Goal: Navigation & Orientation: Find specific page/section

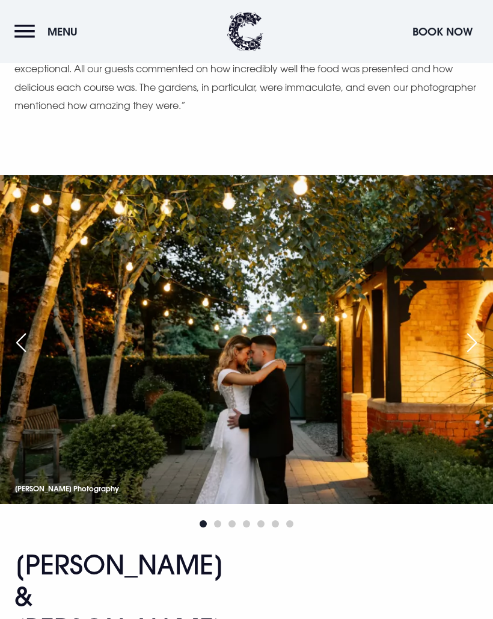
scroll to position [2007, 0]
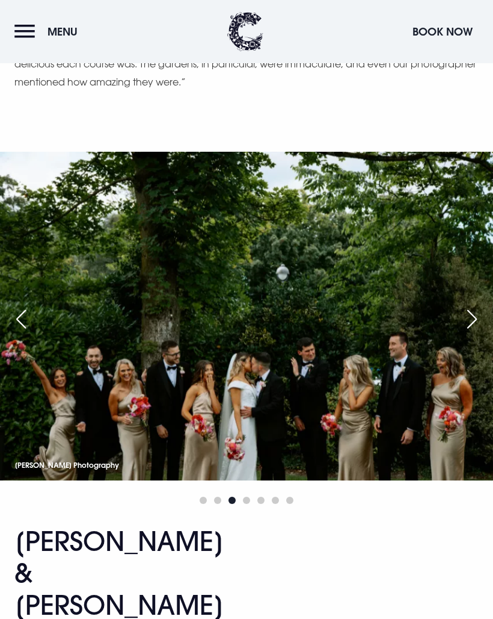
click at [471, 306] on div "Next slide" at bounding box center [472, 319] width 30 height 26
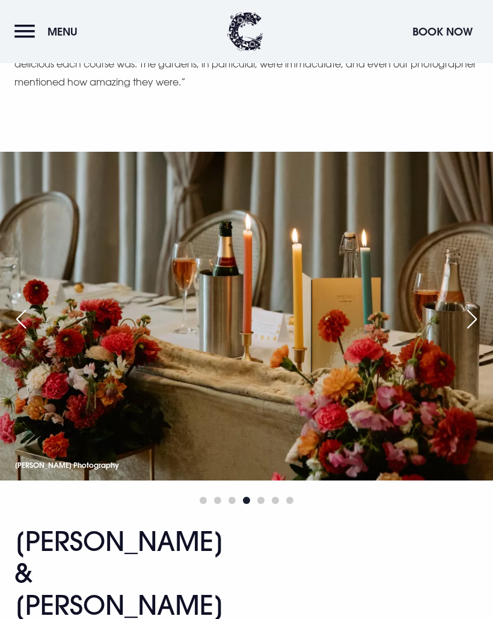
click at [469, 306] on div "Next slide" at bounding box center [472, 319] width 30 height 26
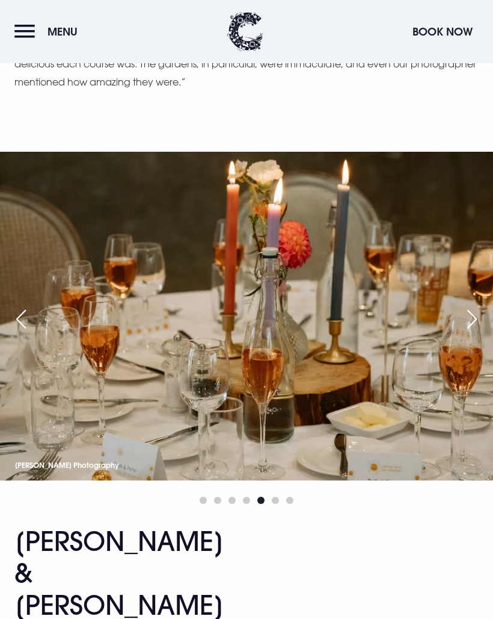
click at [475, 306] on div "Next slide" at bounding box center [472, 319] width 30 height 26
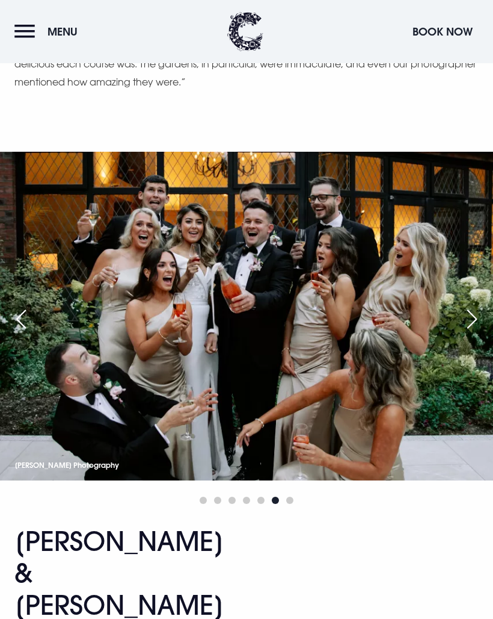
click at [471, 306] on div "Next slide" at bounding box center [472, 319] width 30 height 26
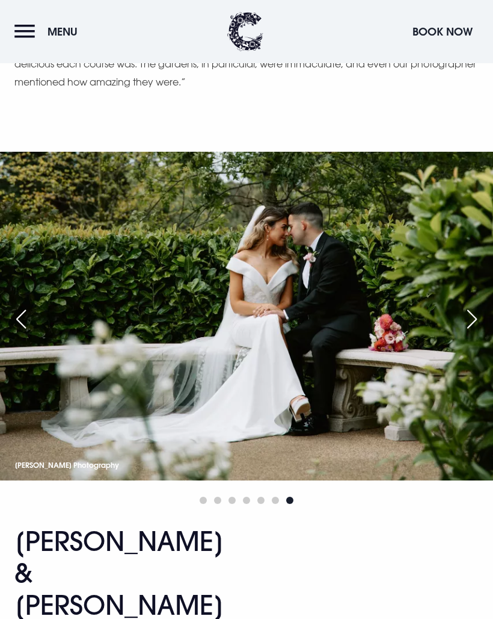
click at [471, 306] on div "Next slide" at bounding box center [472, 319] width 30 height 26
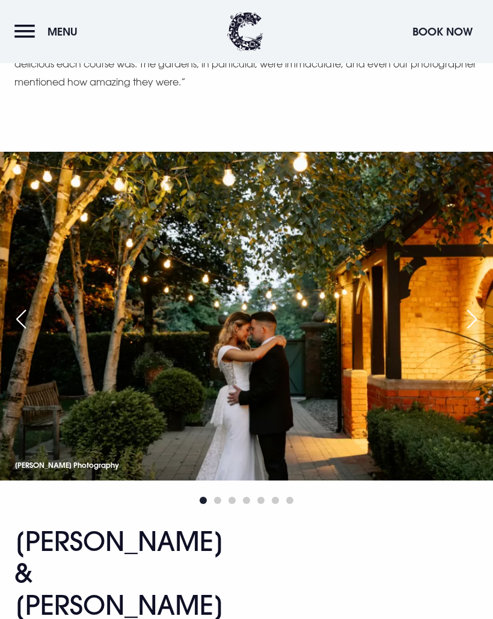
click at [475, 306] on div "Next slide" at bounding box center [472, 319] width 30 height 26
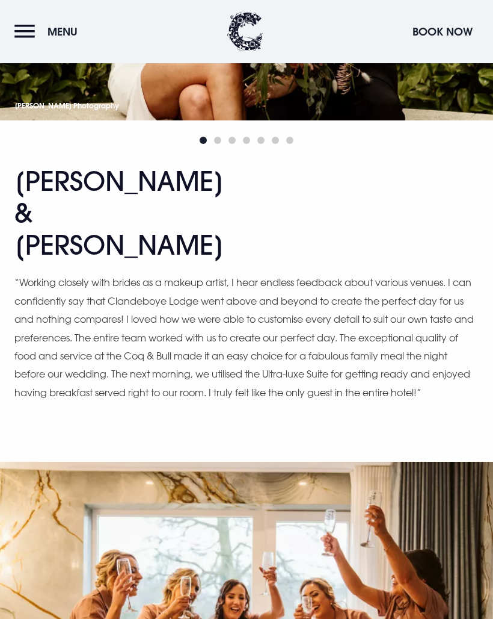
scroll to position [4313, 0]
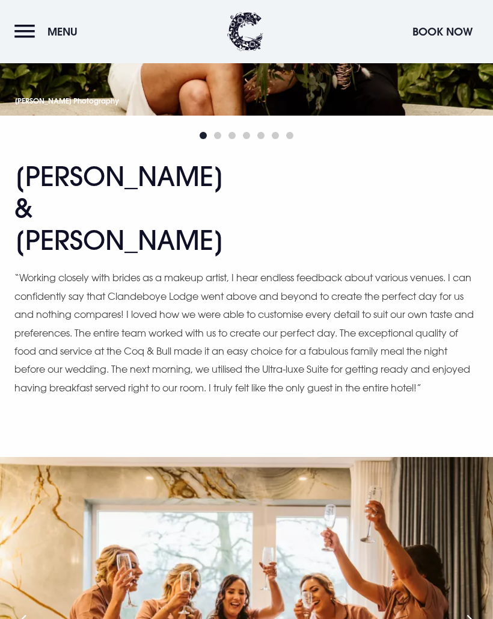
click at [477, 611] on div "Next slide" at bounding box center [472, 624] width 30 height 26
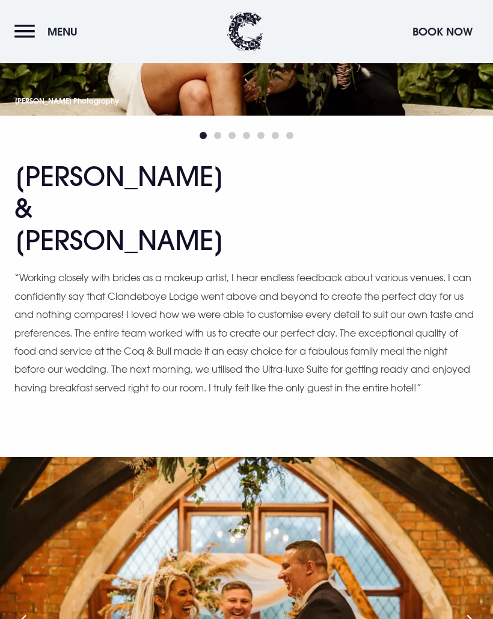
click at [470, 611] on div "Next slide" at bounding box center [472, 624] width 30 height 26
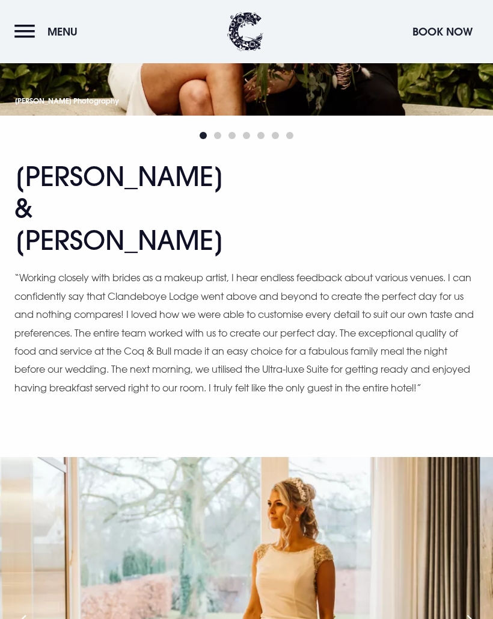
click at [471, 611] on div "Next slide" at bounding box center [472, 624] width 30 height 26
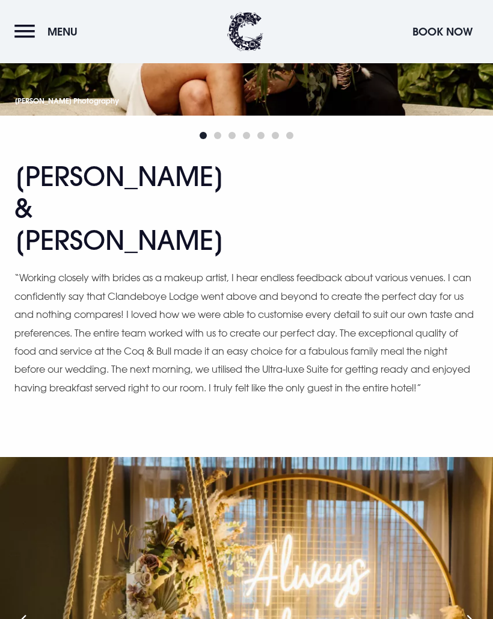
click at [471, 611] on div "Next slide" at bounding box center [472, 624] width 30 height 26
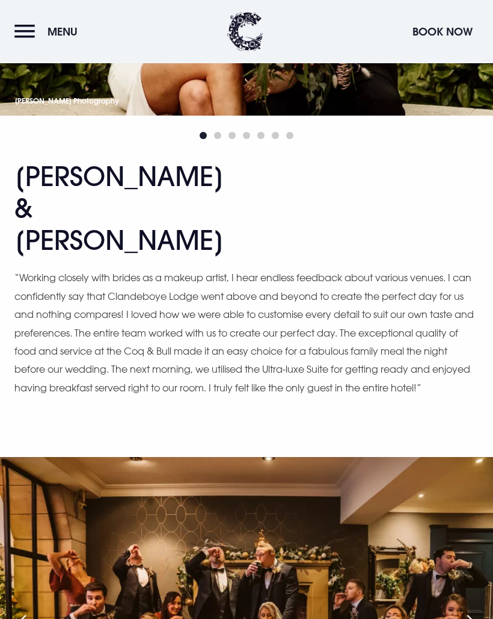
click at [471, 457] on img at bounding box center [246, 621] width 493 height 329
click at [472, 611] on div "Next slide" at bounding box center [472, 624] width 30 height 26
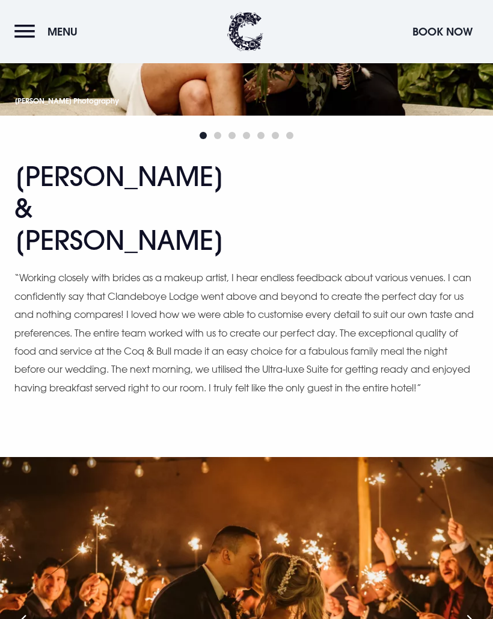
click at [469, 611] on div "Next slide" at bounding box center [472, 624] width 30 height 26
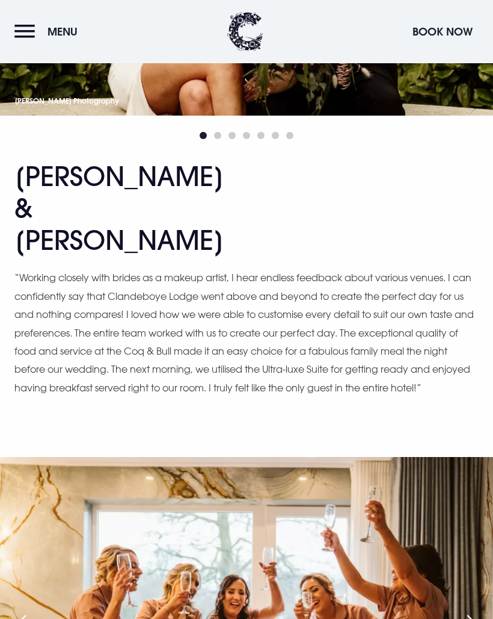
click at [474, 611] on div "Next slide" at bounding box center [472, 624] width 30 height 26
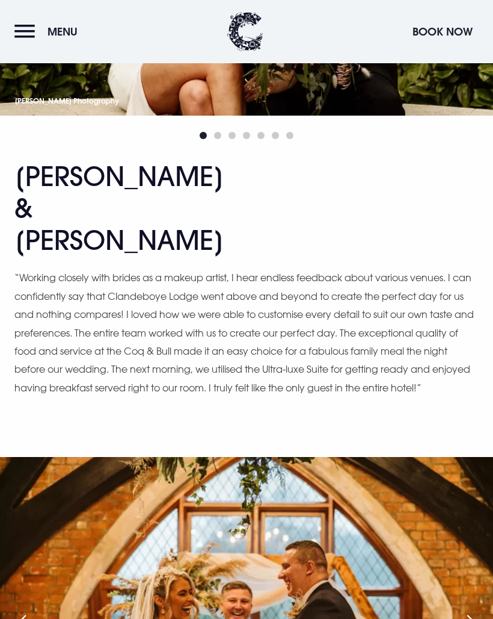
click at [474, 611] on div "Next slide" at bounding box center [472, 624] width 30 height 26
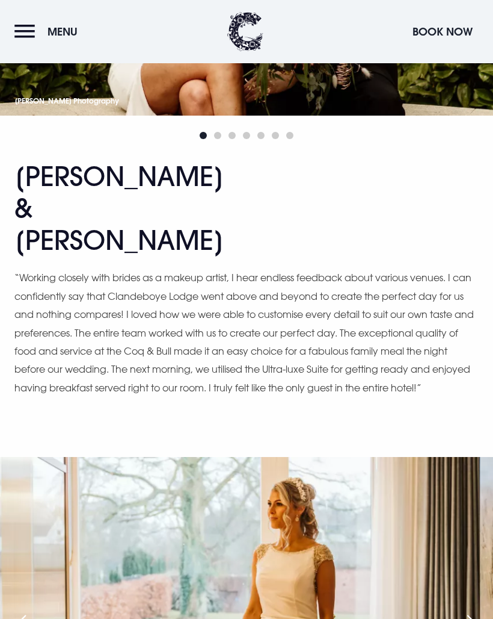
click at [472, 611] on div "Next slide" at bounding box center [472, 624] width 30 height 26
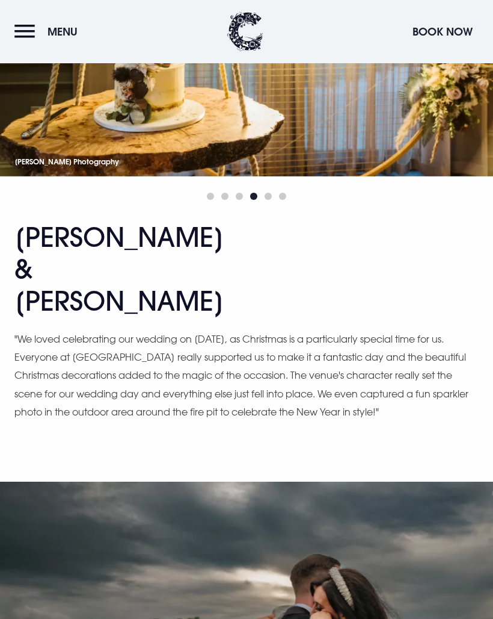
scroll to position [4925, 0]
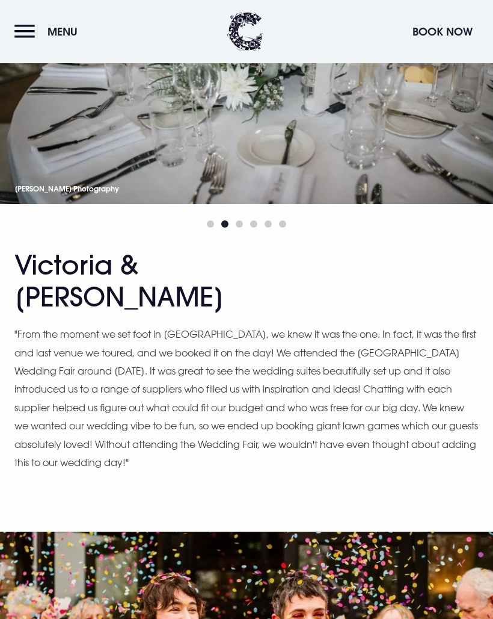
scroll to position [5531, 0]
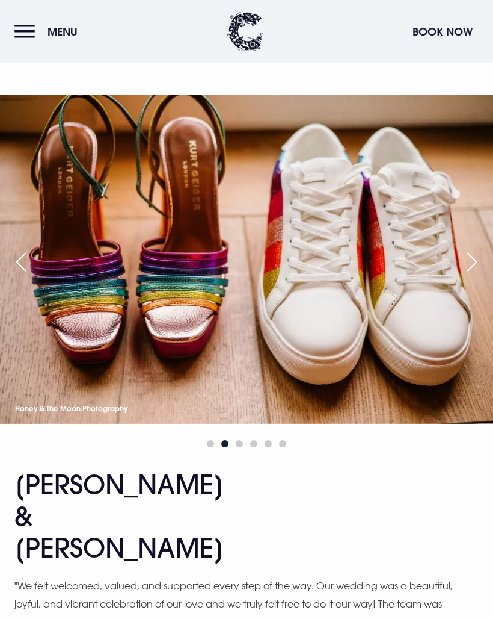
scroll to position [5968, 0]
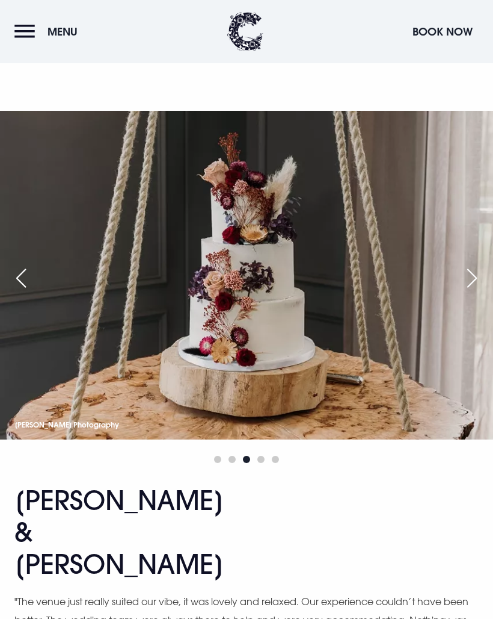
scroll to position [6583, 0]
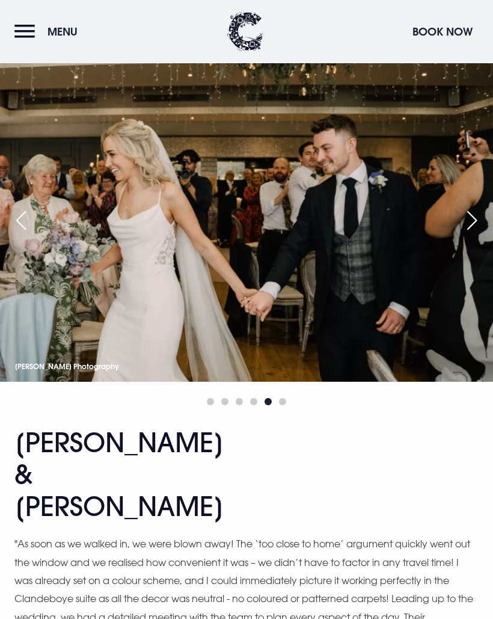
scroll to position [7238, 0]
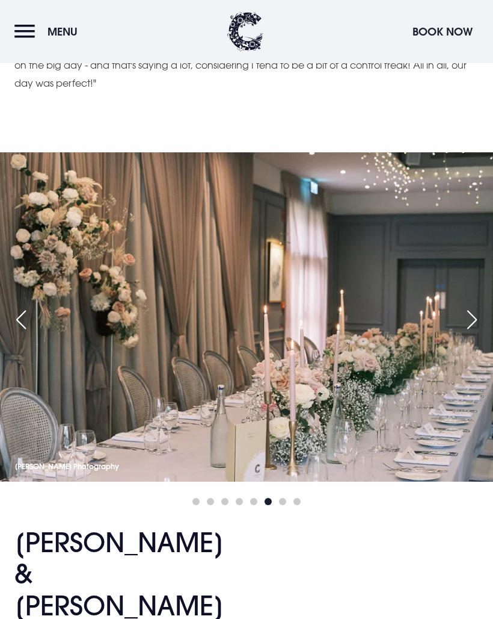
scroll to position [7826, 0]
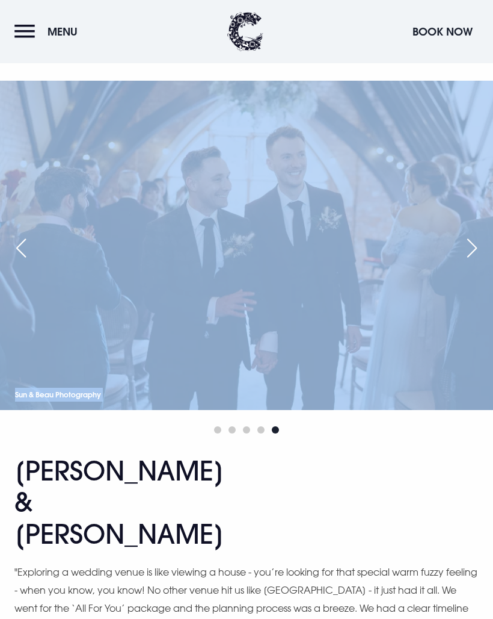
scroll to position [8552, 0]
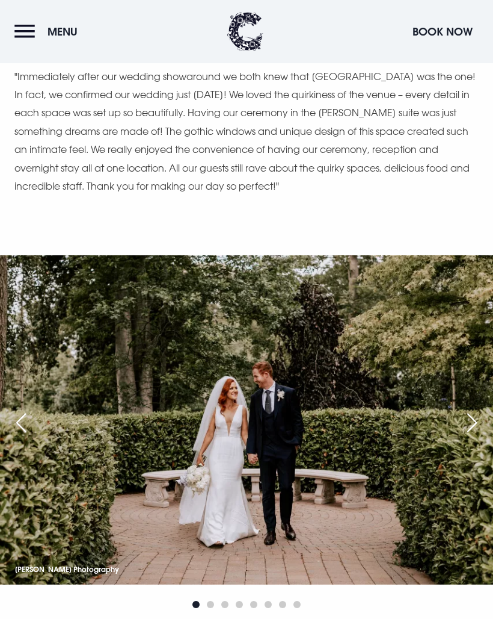
scroll to position [9701, 0]
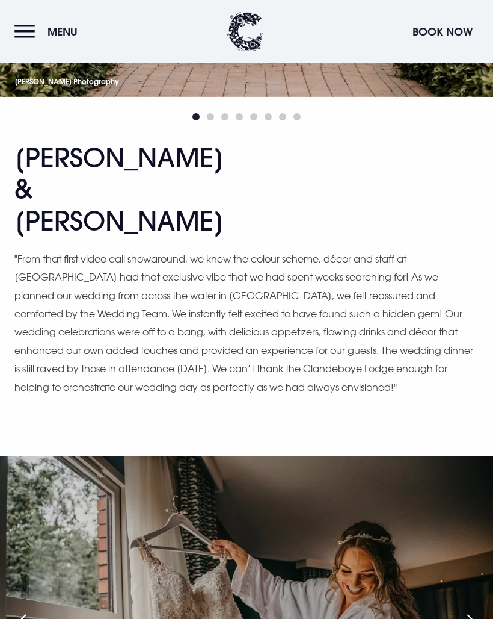
scroll to position [10193, 0]
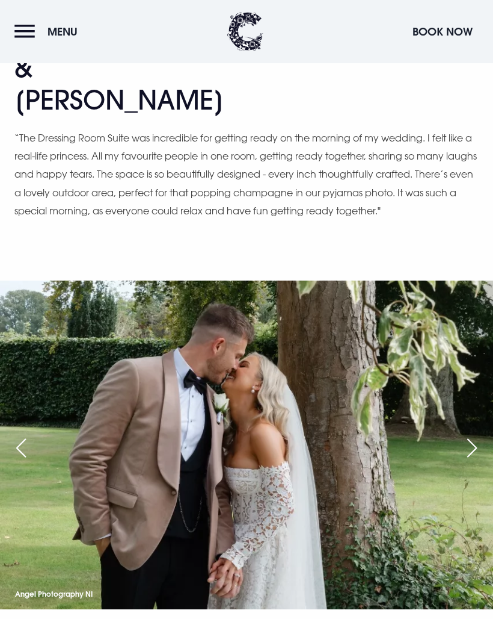
scroll to position [0, 0]
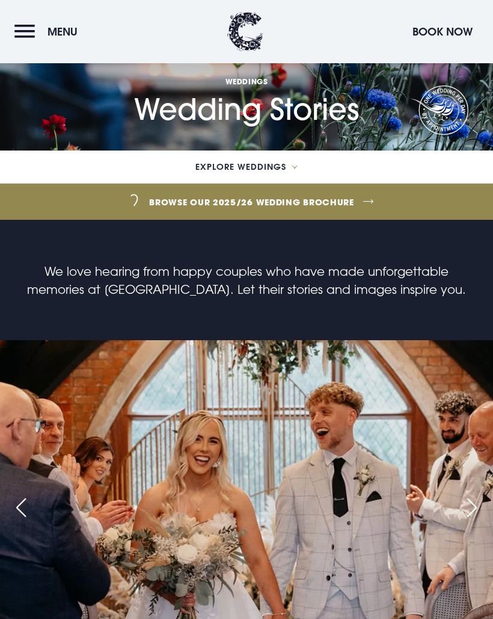
click at [268, 171] on span "Explore Weddings" at bounding box center [241, 166] width 91 height 8
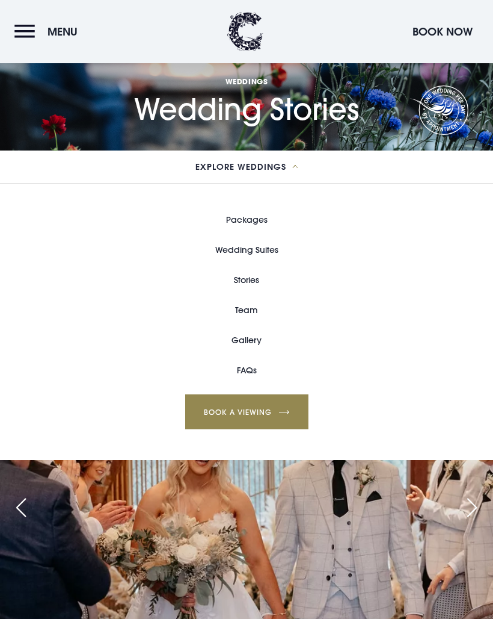
click at [259, 229] on link "Packages" at bounding box center [247, 220] width 42 height 30
